Goal: Navigation & Orientation: Find specific page/section

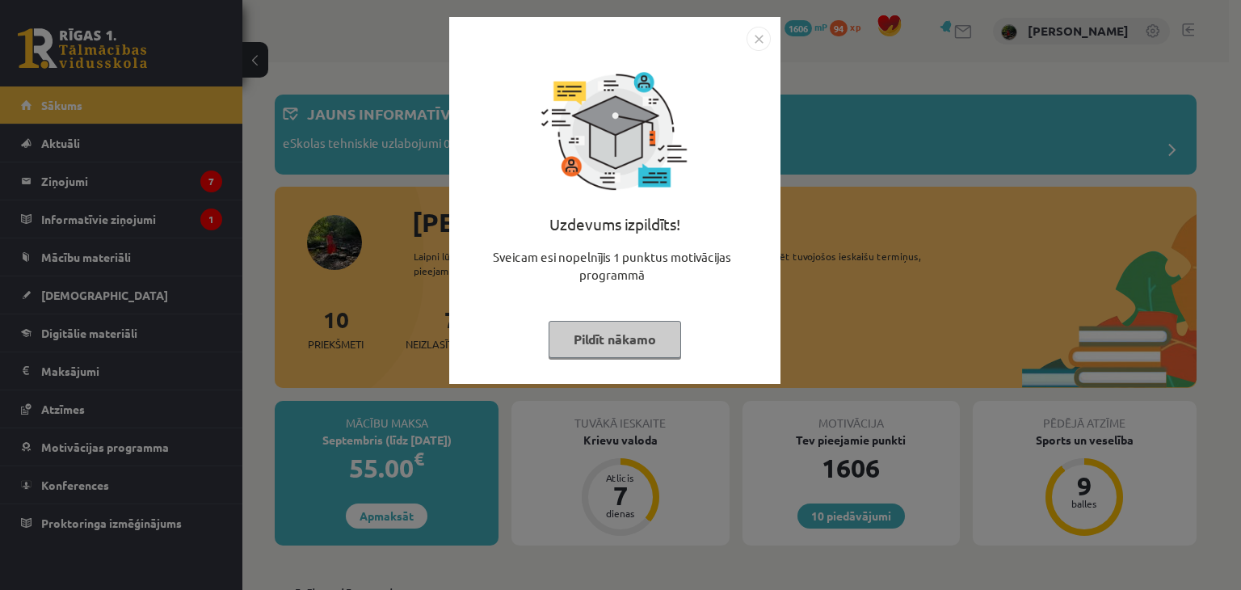
click at [657, 331] on button "Pildīt nākamo" at bounding box center [615, 339] width 133 height 37
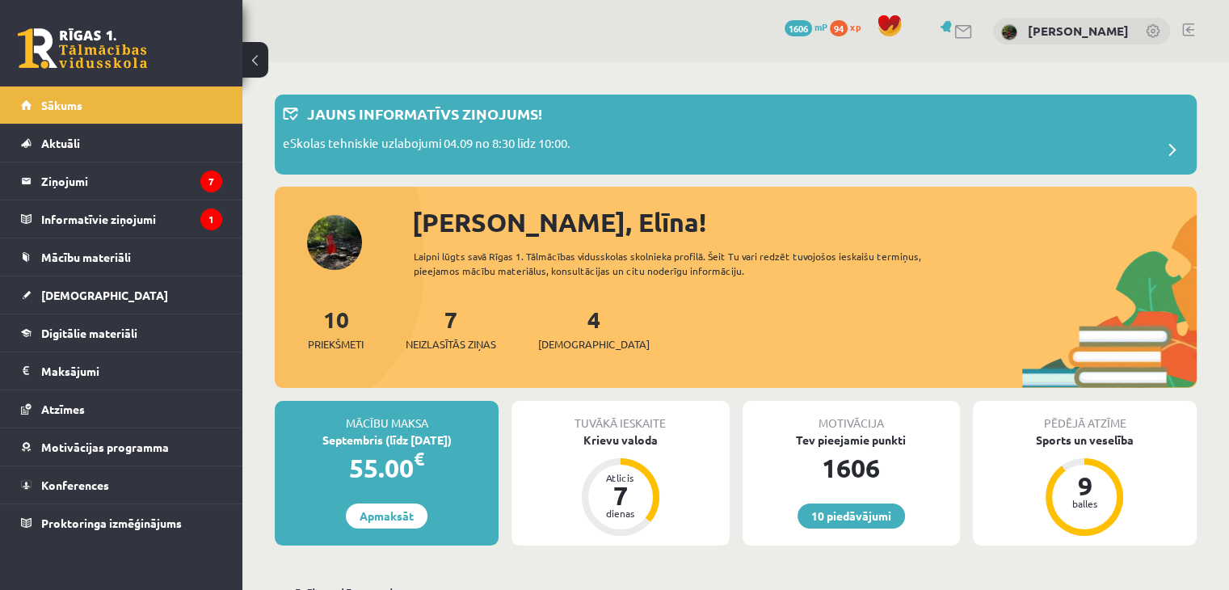
scroll to position [516, 0]
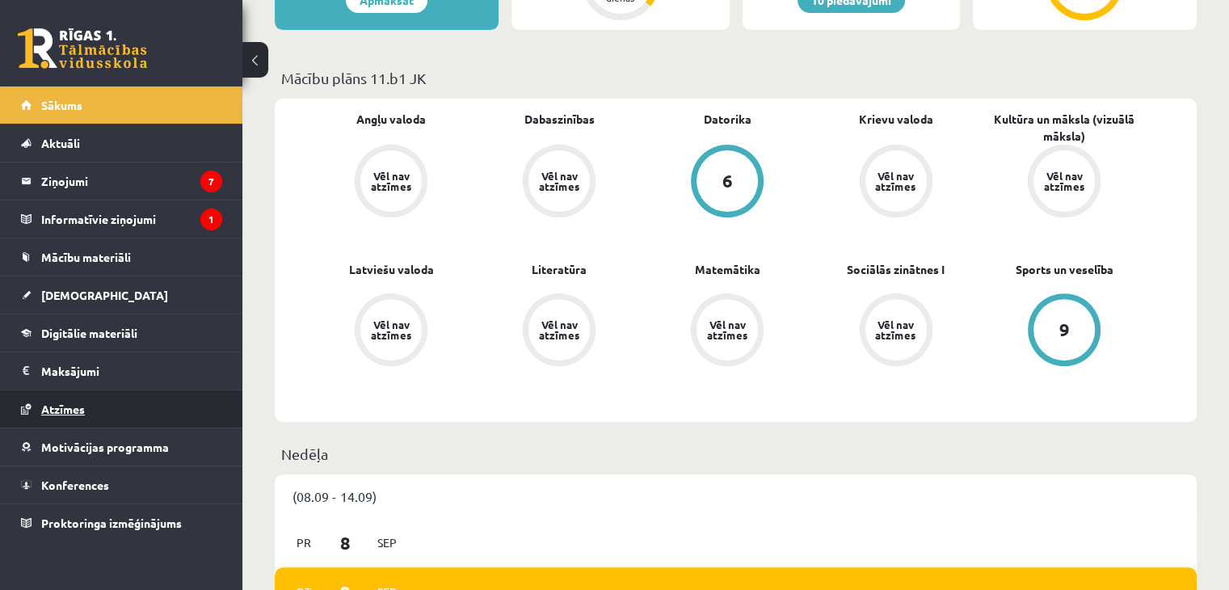
click at [168, 394] on link "Atzīmes" at bounding box center [121, 408] width 201 height 37
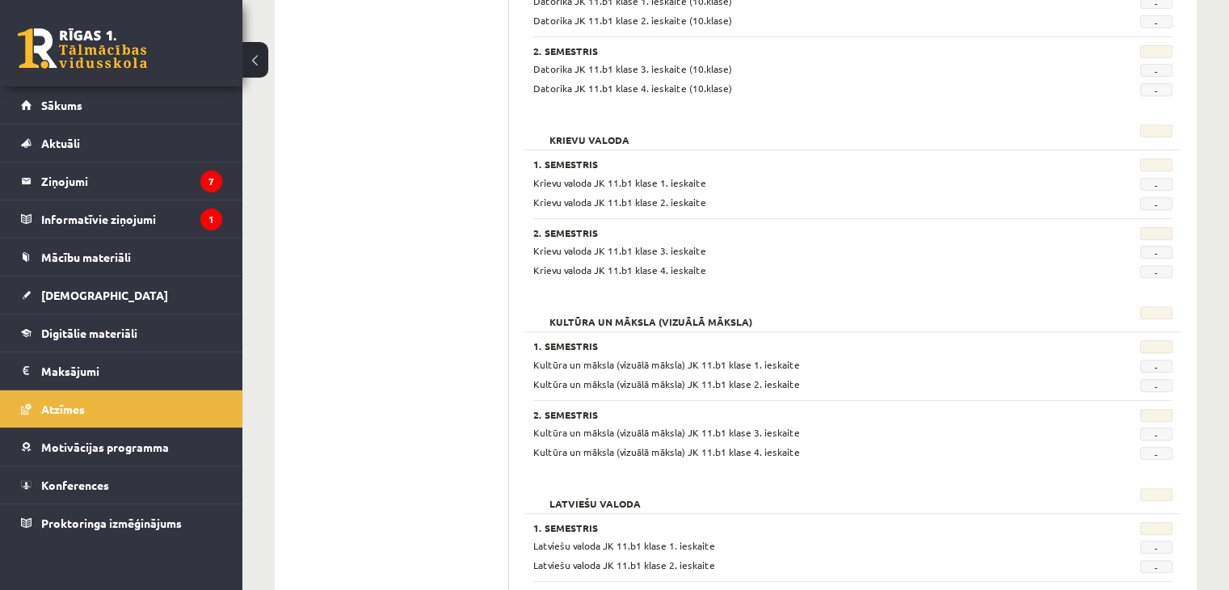
scroll to position [640, 0]
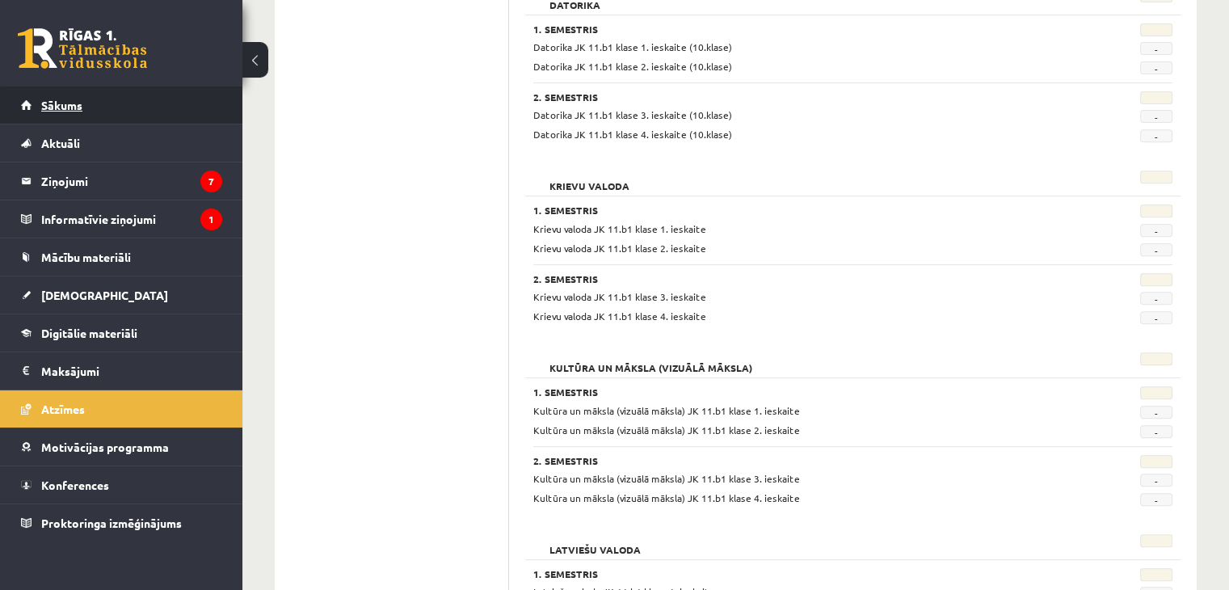
click at [137, 99] on link "Sākums" at bounding box center [121, 104] width 201 height 37
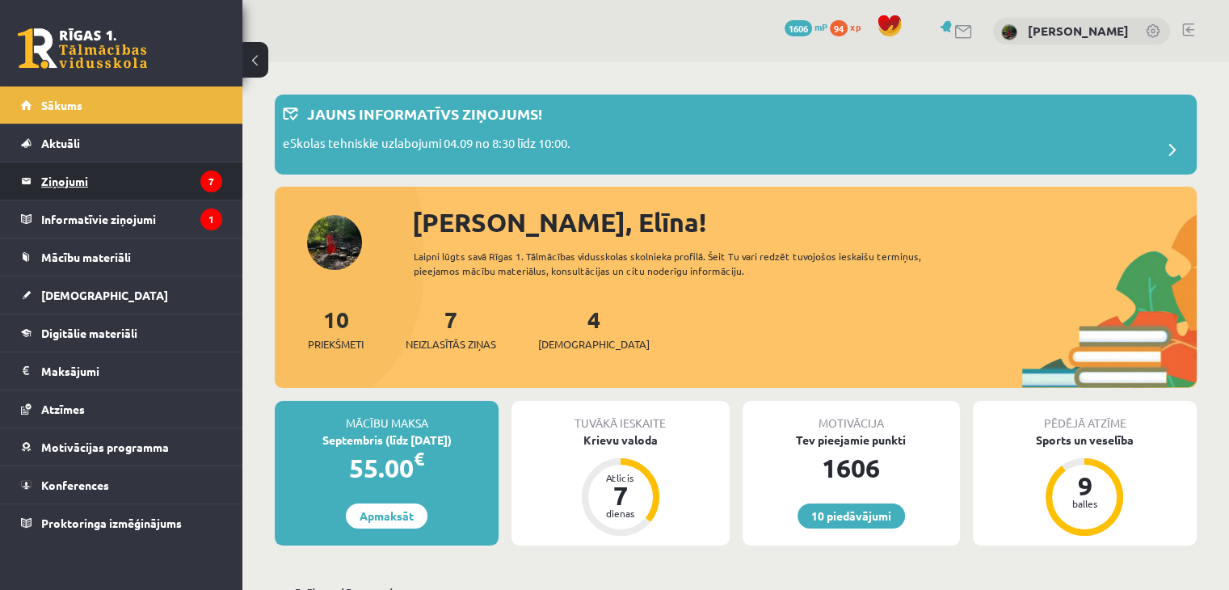
click at [40, 186] on link "Ziņojumi 7" at bounding box center [121, 180] width 201 height 37
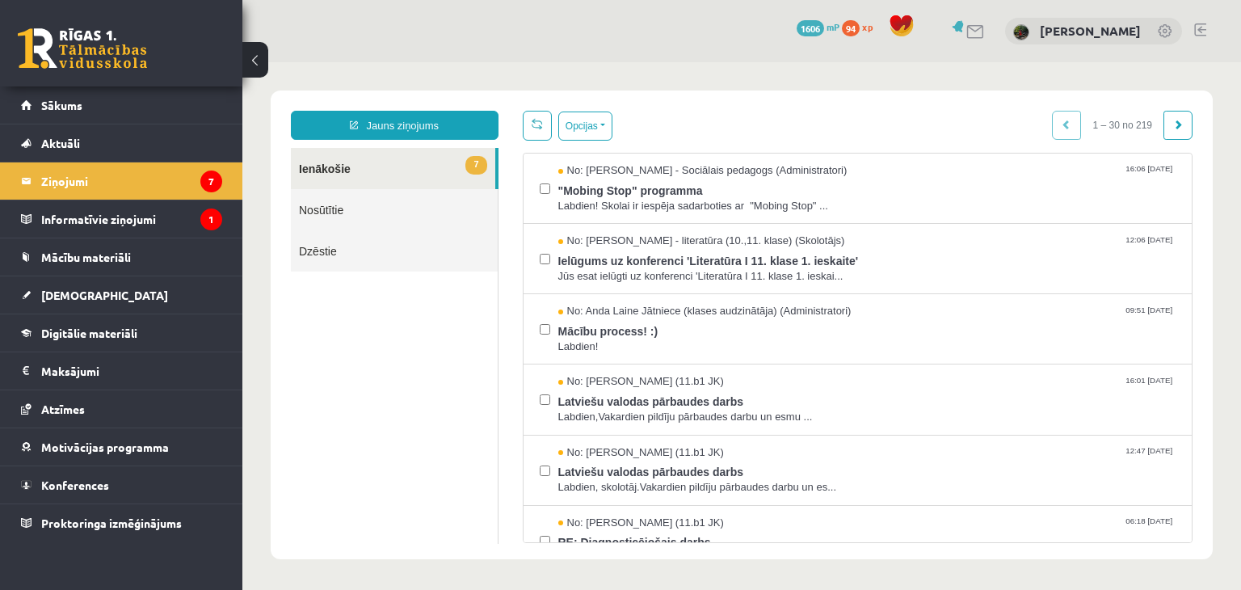
click at [350, 218] on link "Nosūtītie" at bounding box center [394, 209] width 207 height 41
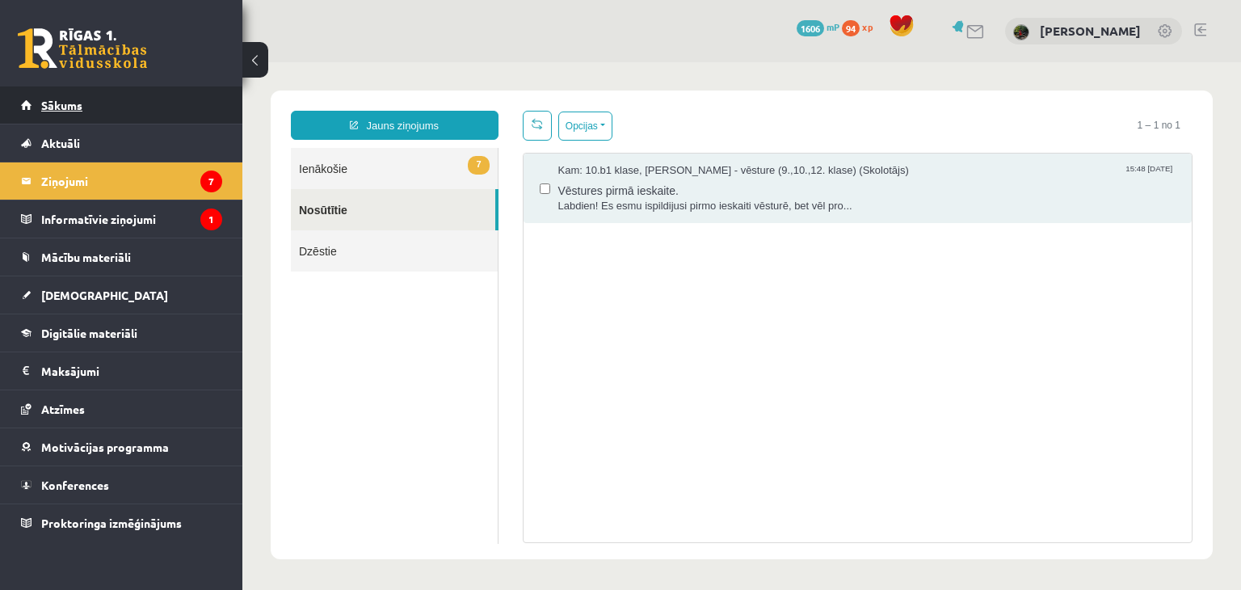
click at [95, 95] on link "Sākums" at bounding box center [121, 104] width 201 height 37
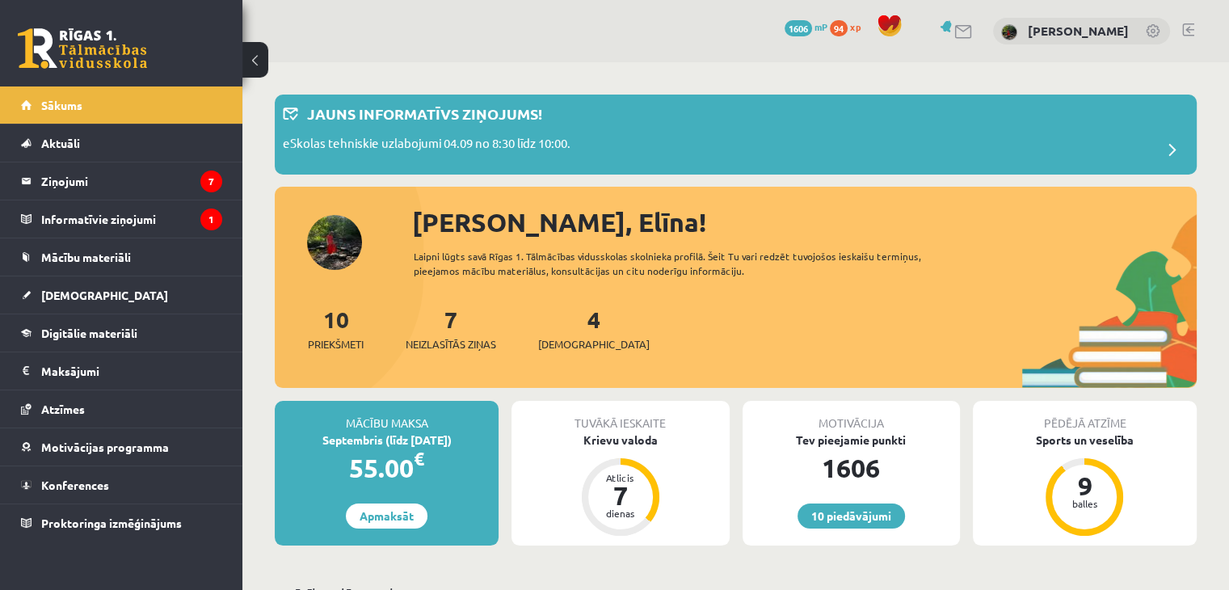
click at [1194, 33] on link at bounding box center [1188, 29] width 12 height 13
